Goal: Task Accomplishment & Management: Manage account settings

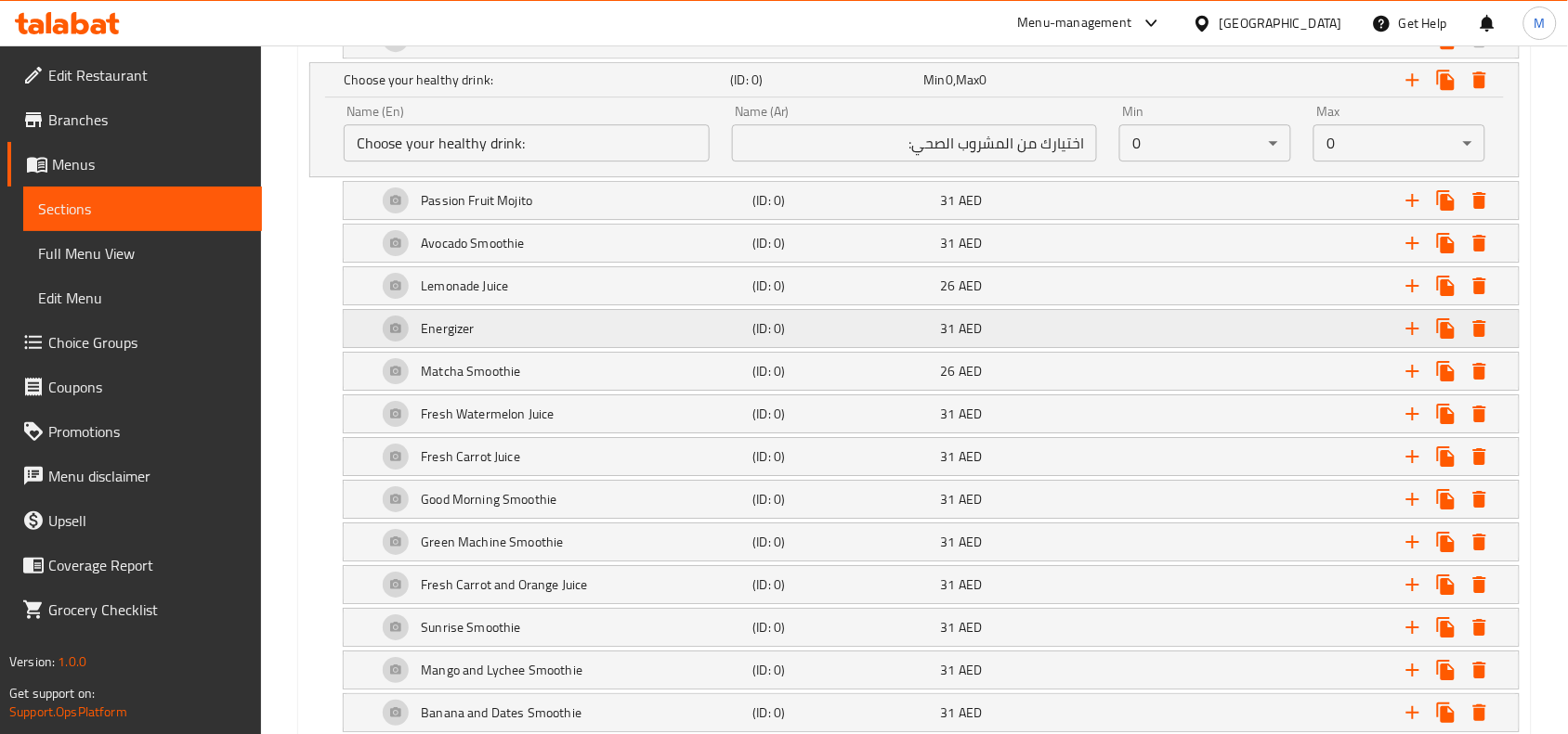
scroll to position [1797, 0]
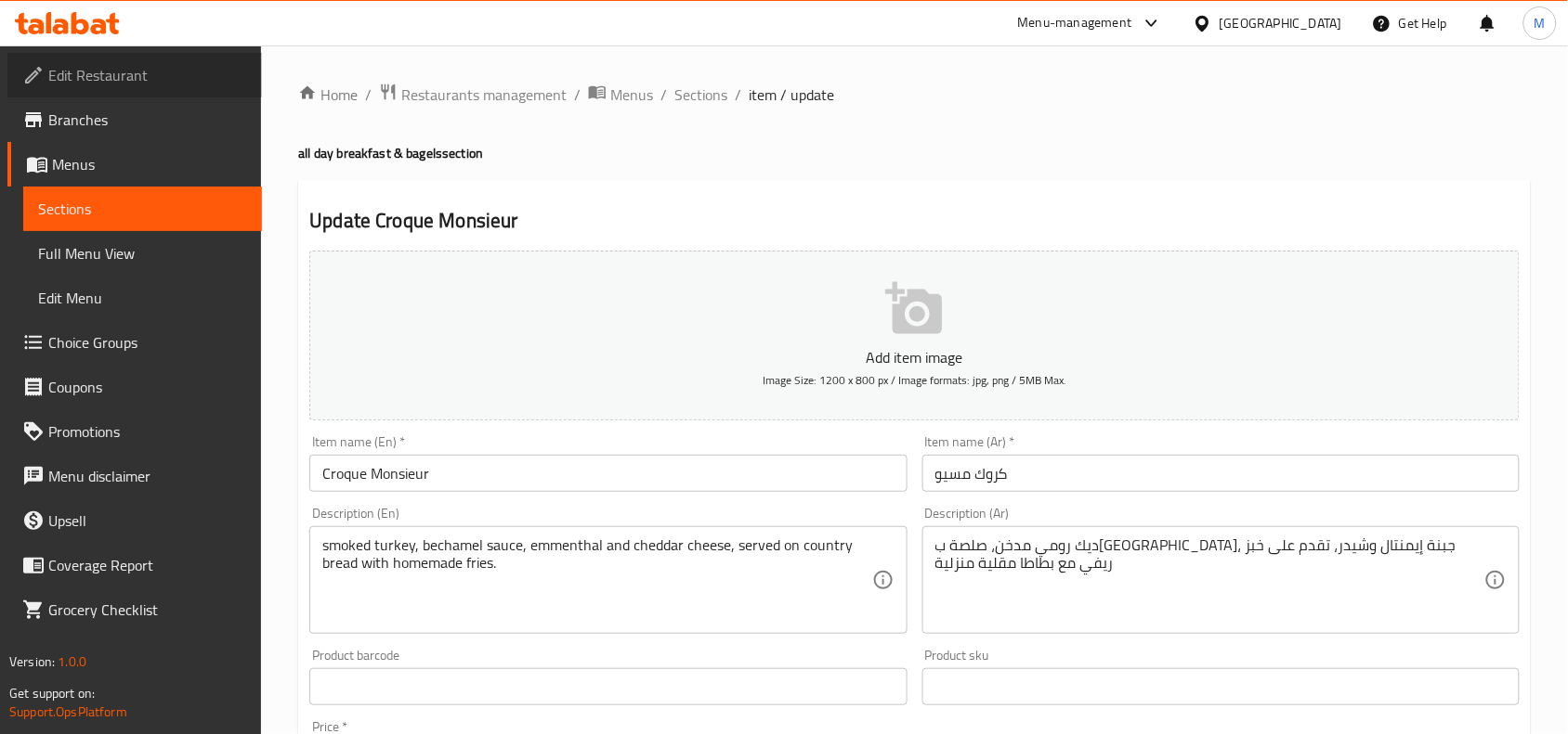
click at [135, 72] on span "Edit Restaurant" at bounding box center [148, 76] width 199 height 23
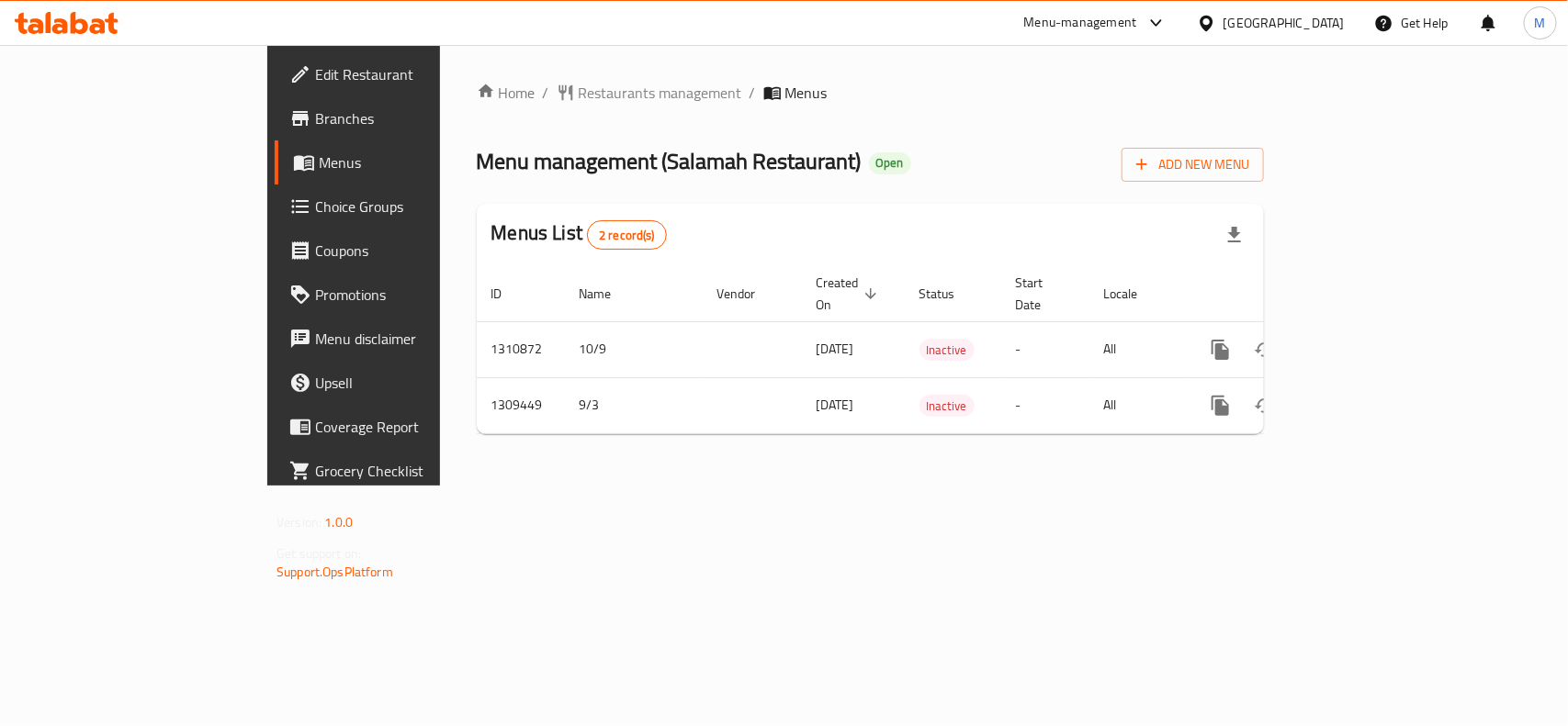
click at [1234, 19] on div "[GEOGRAPHIC_DATA]" at bounding box center [1284, 23] width 121 height 21
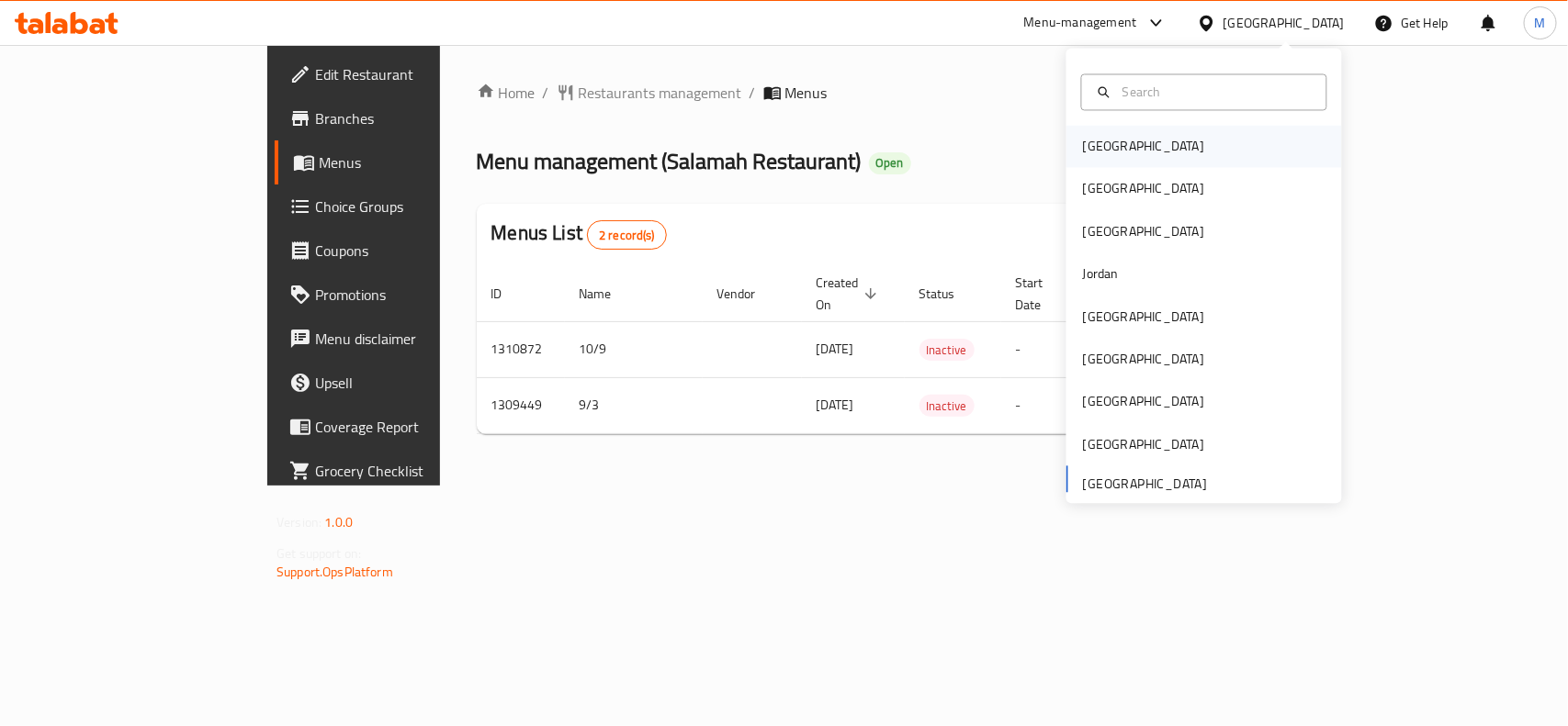
click at [1131, 150] on div "[GEOGRAPHIC_DATA]" at bounding box center [1204, 146] width 276 height 42
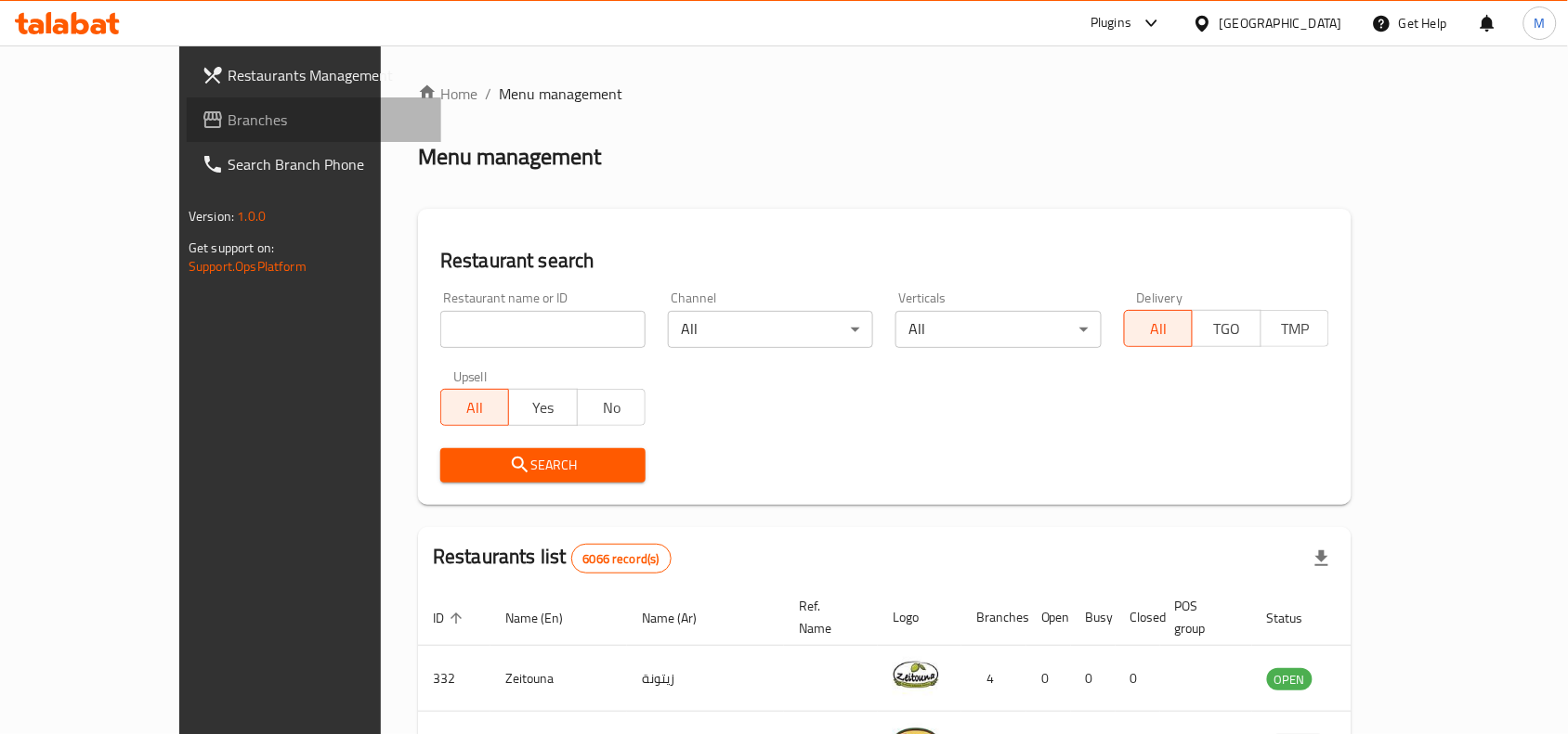
click at [227, 118] on span "Branches" at bounding box center [327, 120] width 199 height 23
